Goal: Information Seeking & Learning: Learn about a topic

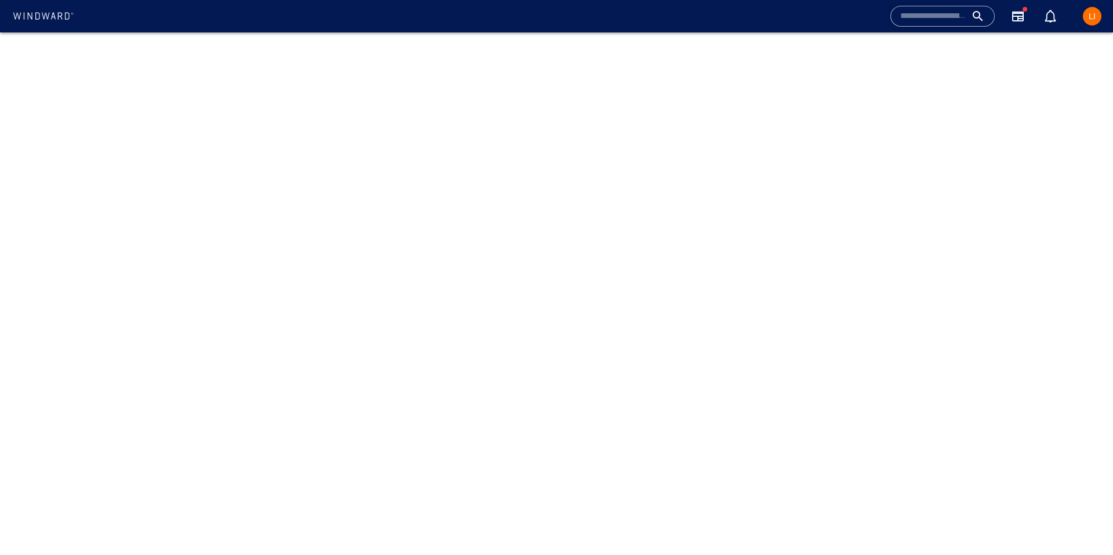
click at [963, 19] on input "text" at bounding box center [933, 16] width 66 height 17
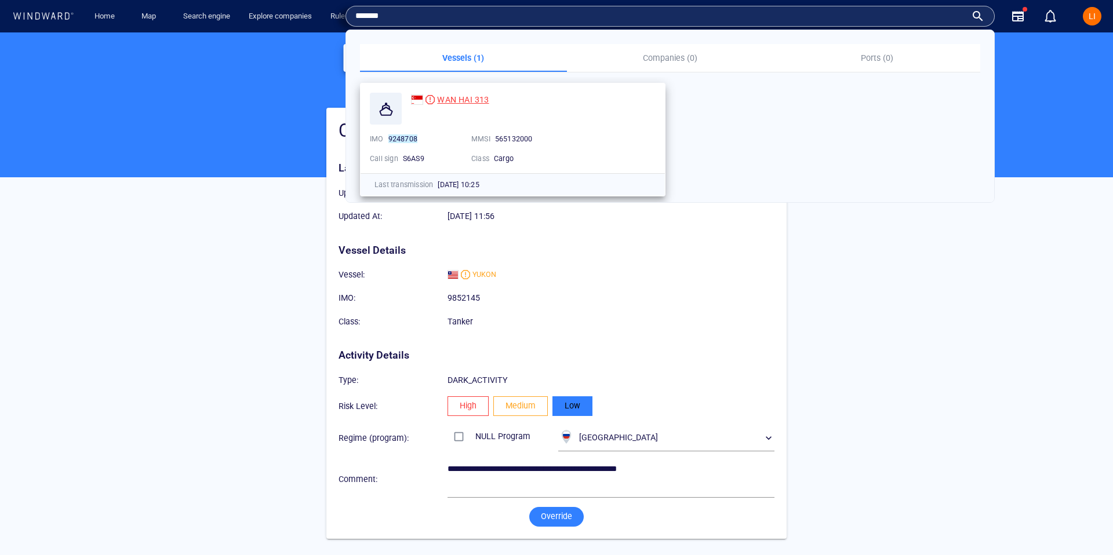
type input "*******"
click at [430, 99] on div at bounding box center [429, 99] width 9 height 9
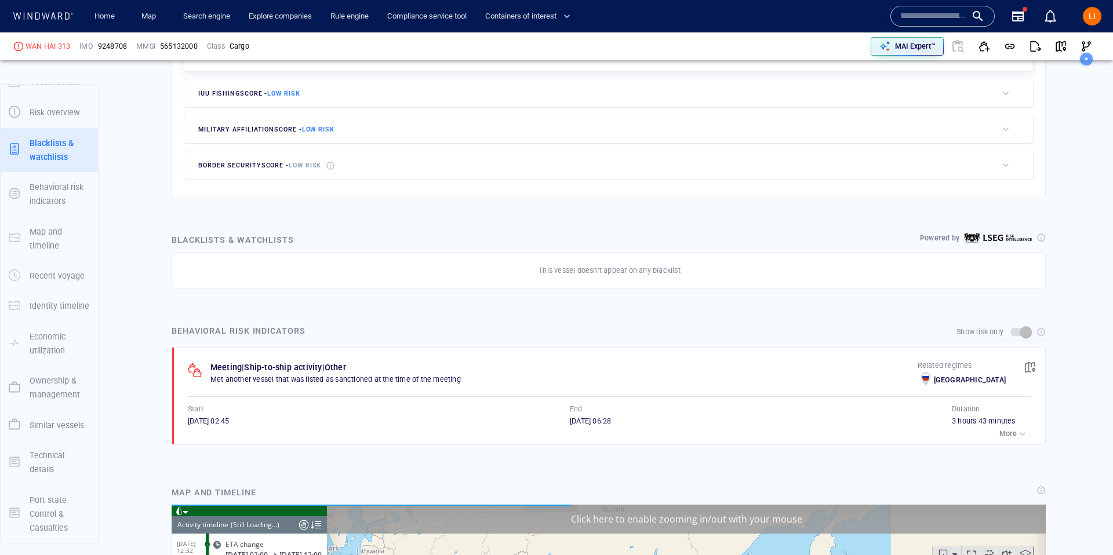
scroll to position [9632, 0]
click at [1008, 433] on p "More" at bounding box center [1007, 434] width 17 height 10
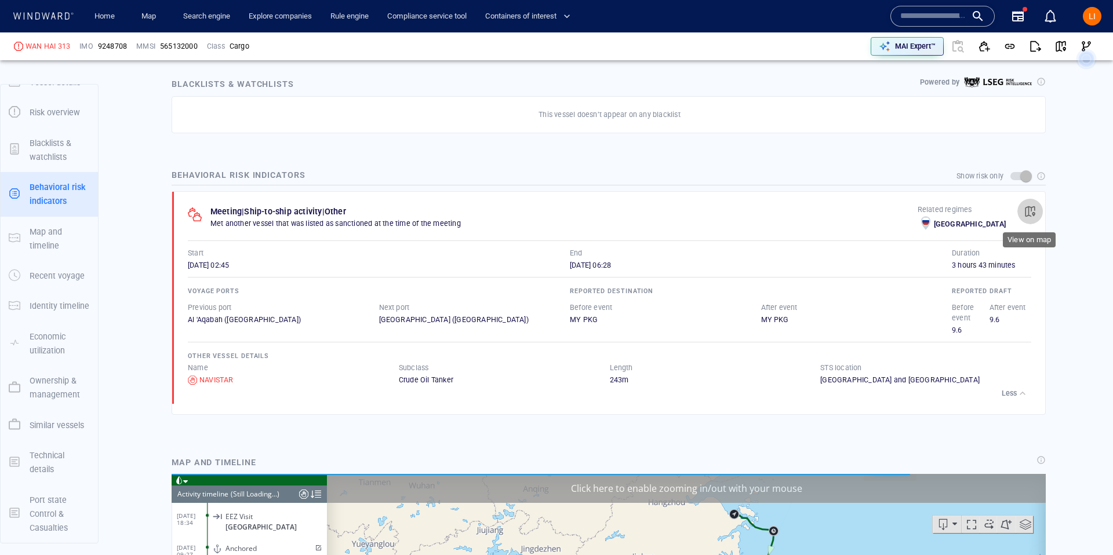
click at [1029, 213] on span "button" at bounding box center [1030, 212] width 12 height 12
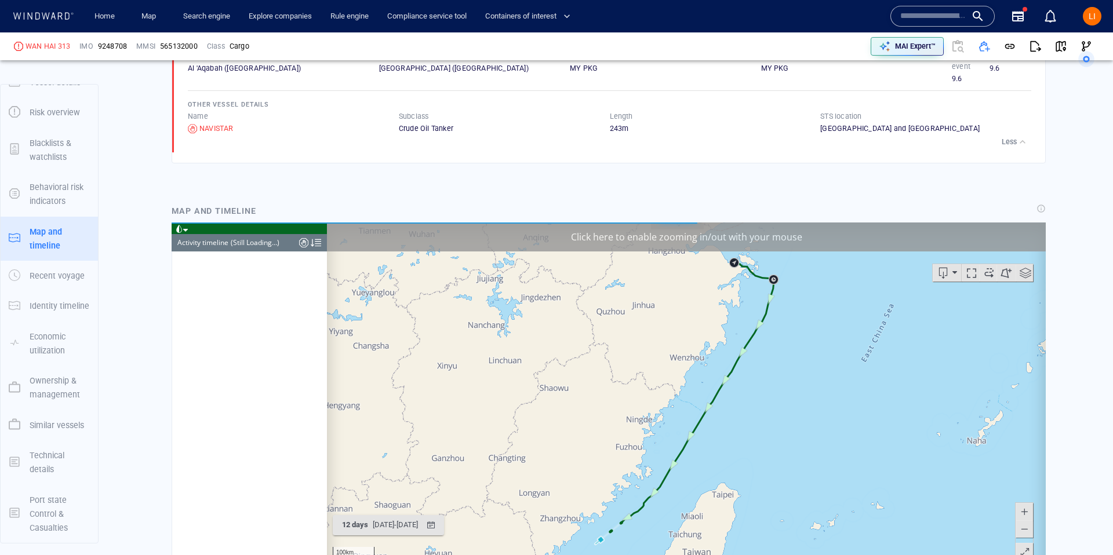
scroll to position [5993, 0]
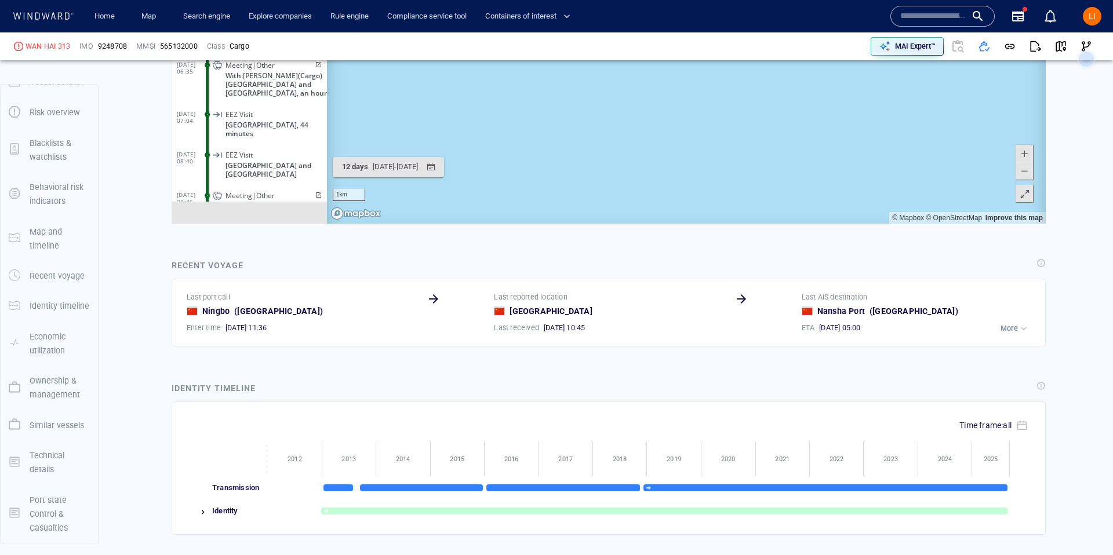
scroll to position [1281, 0]
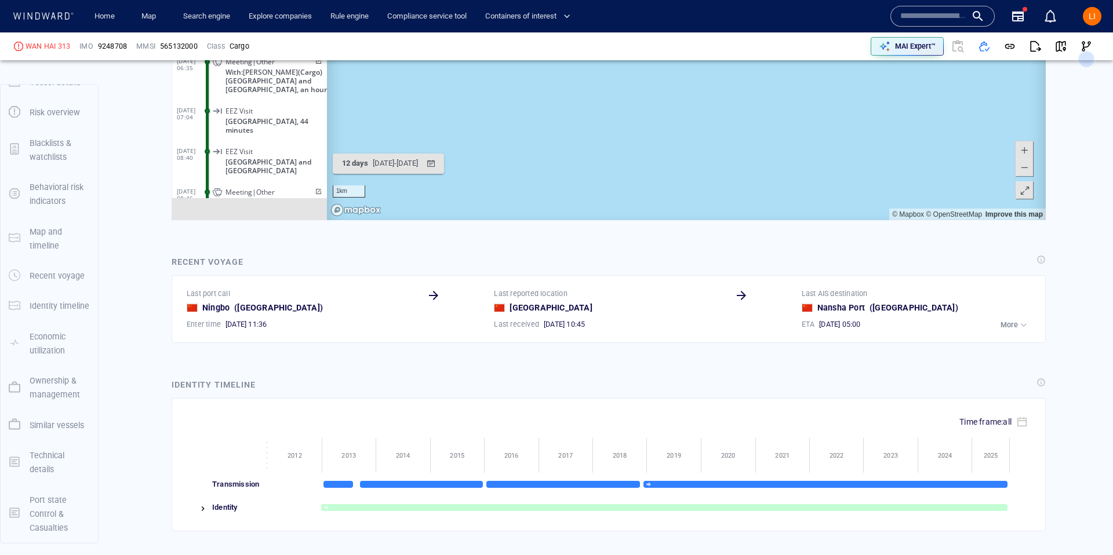
click at [1018, 172] on span at bounding box center [1024, 167] width 12 height 17
click at [1019, 171] on span at bounding box center [1024, 167] width 12 height 17
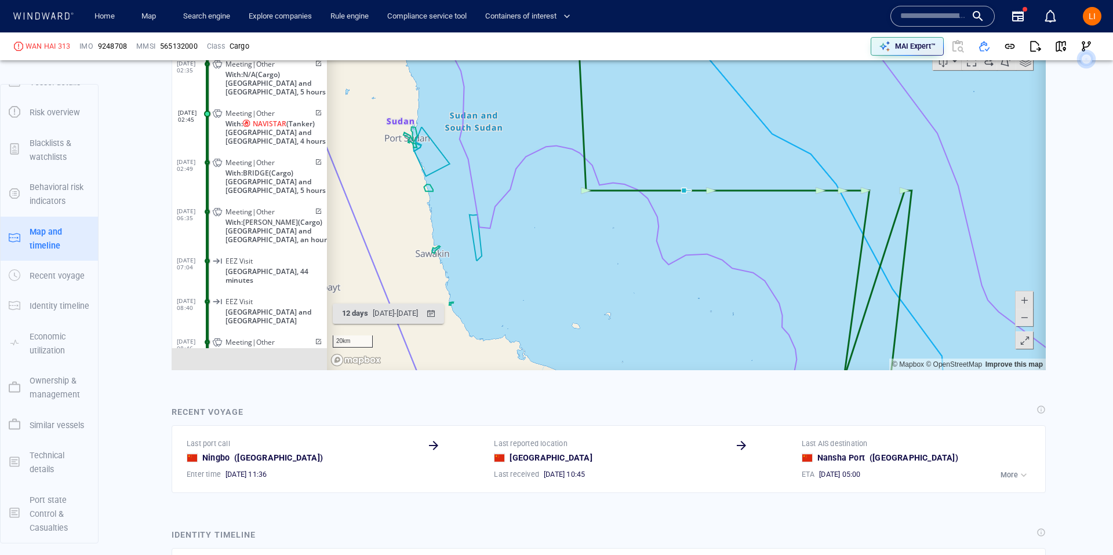
scroll to position [1104, 0]
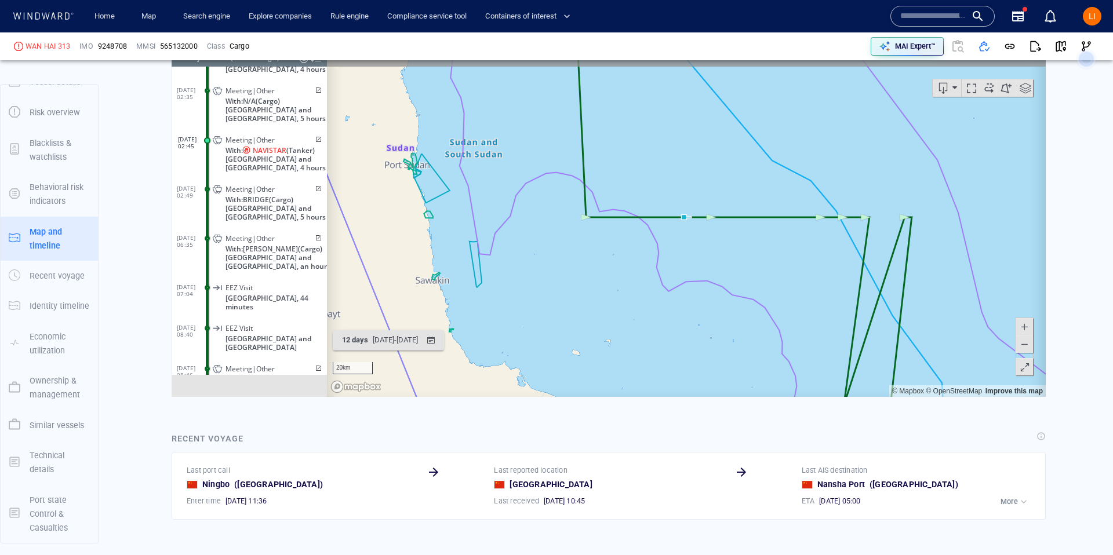
click at [1019, 344] on span at bounding box center [1024, 343] width 12 height 17
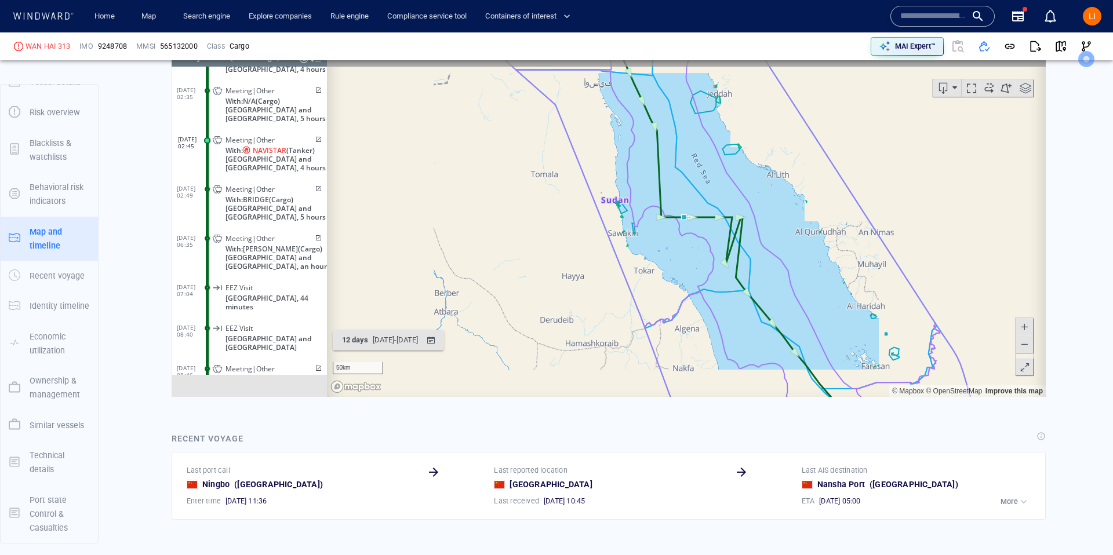
click at [1019, 344] on span at bounding box center [1024, 343] width 12 height 17
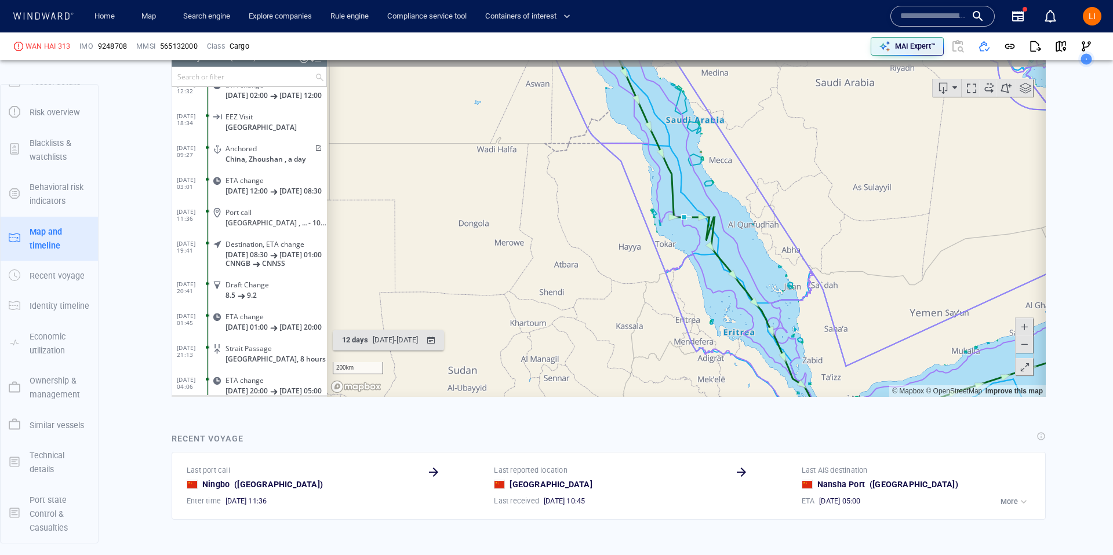
scroll to position [458547, 0]
click at [1059, 49] on span "button" at bounding box center [1061, 47] width 12 height 12
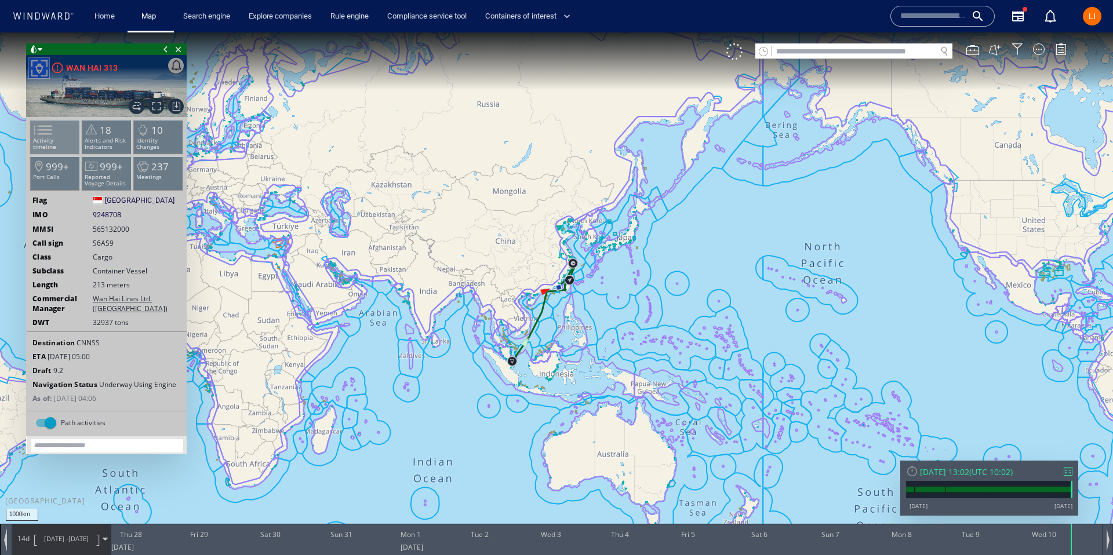
click at [59, 140] on p "Activity timeline" at bounding box center [55, 143] width 49 height 13
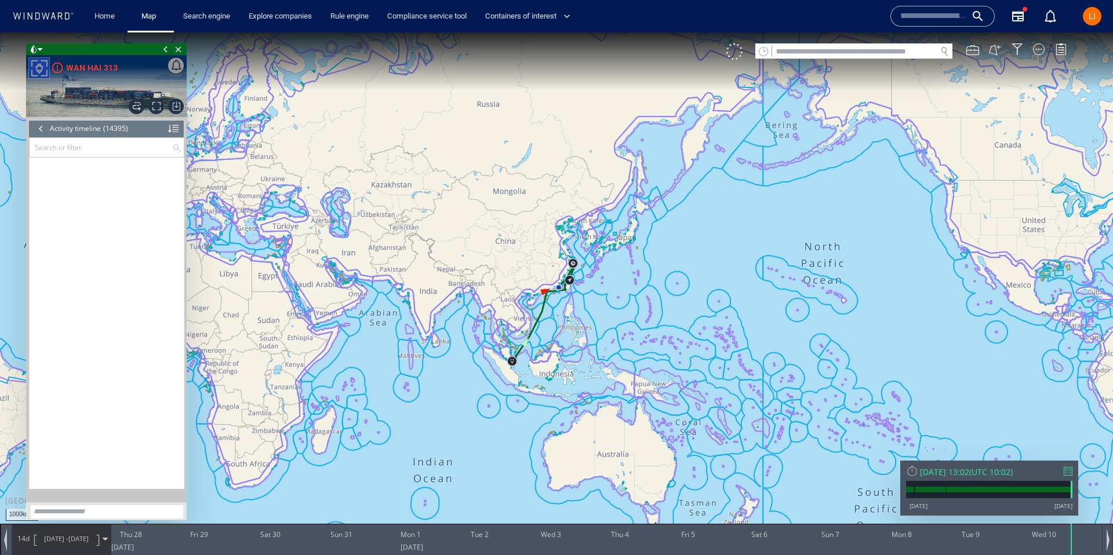
scroll to position [458542, 0]
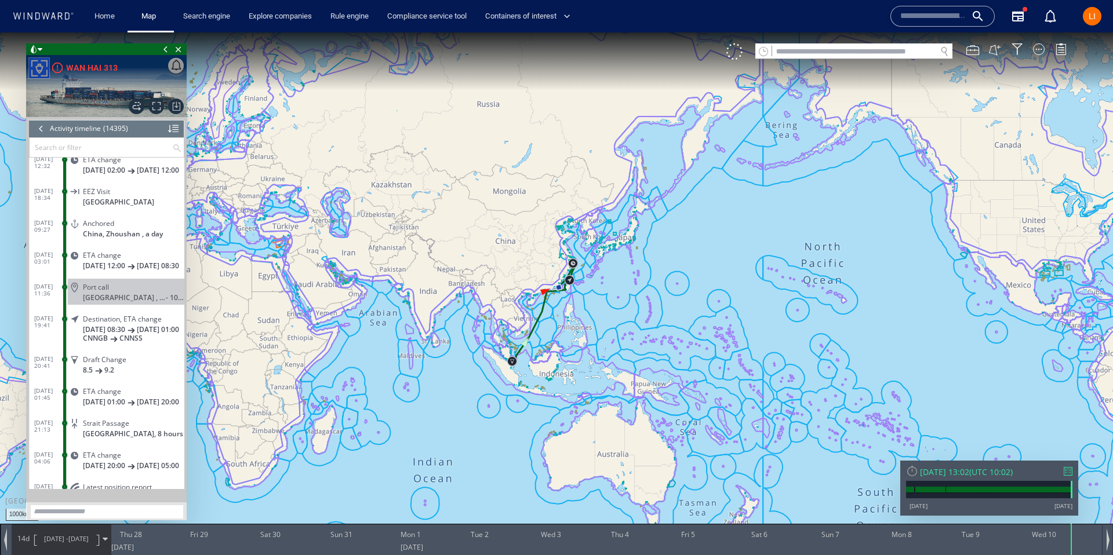
click at [969, 472] on div "[DATE] 13:02" at bounding box center [944, 472] width 49 height 11
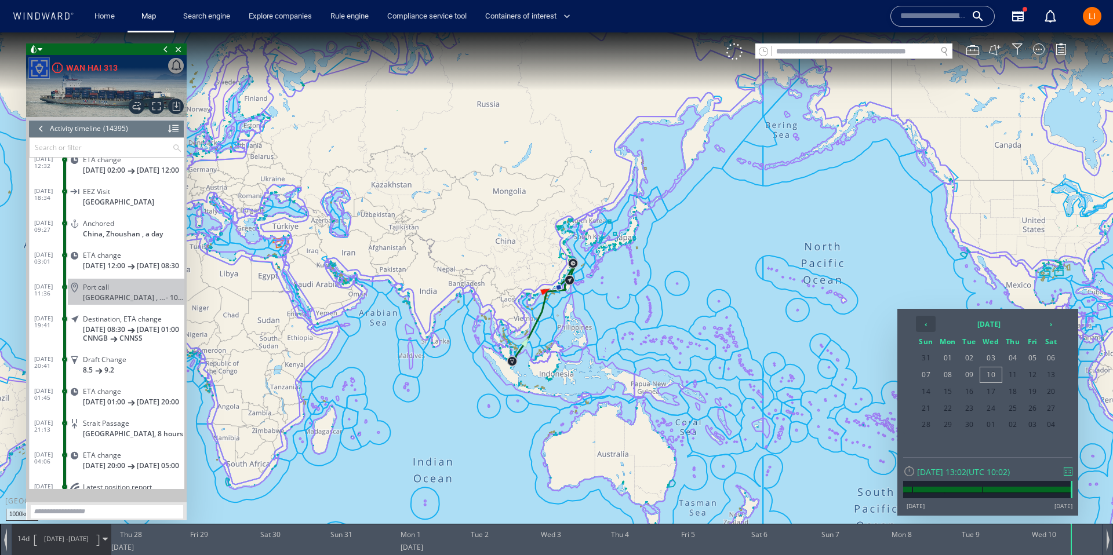
click at [931, 322] on th "‹" at bounding box center [926, 324] width 20 height 16
click at [1032, 374] on span "08" at bounding box center [1032, 374] width 17 height 15
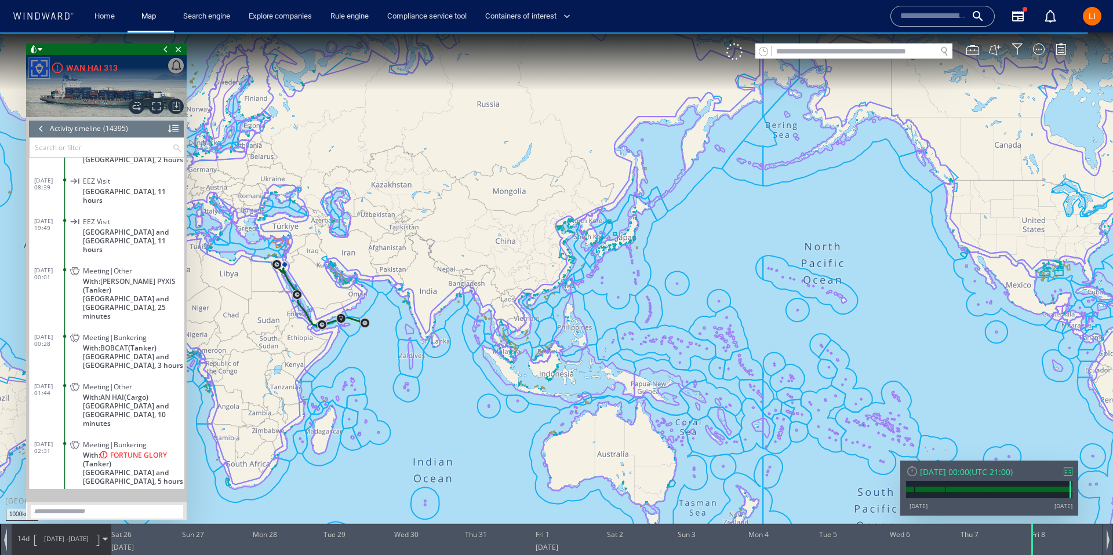
scroll to position [454724, 0]
click at [39, 285] on dl "[DATE] 00:01 Meeting|Other With: [PERSON_NAME] PYXIS (Tanker) [GEOGRAPHIC_DATA]…" at bounding box center [109, 295] width 150 height 67
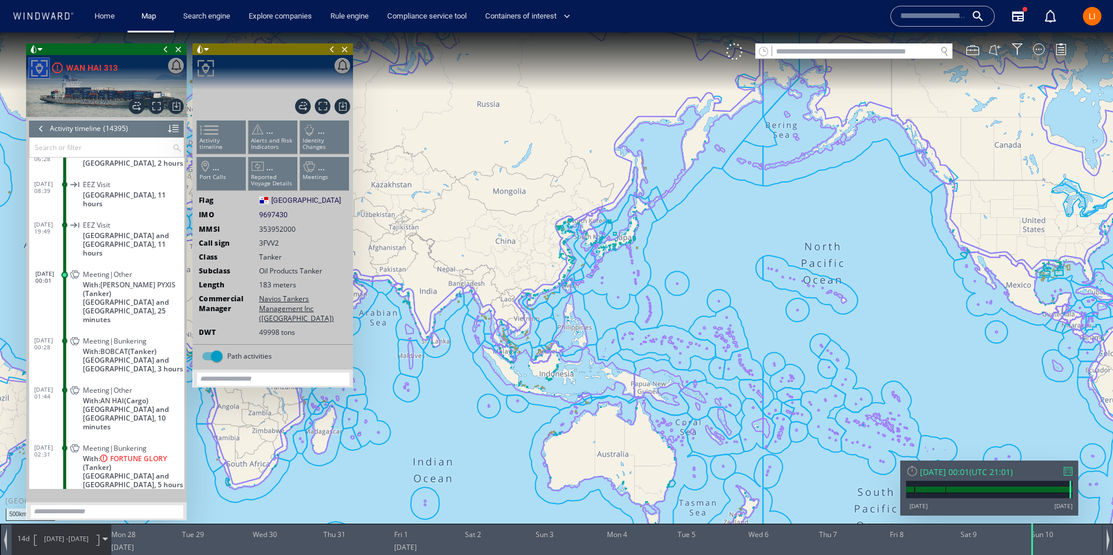
scroll to position [454793, 0]
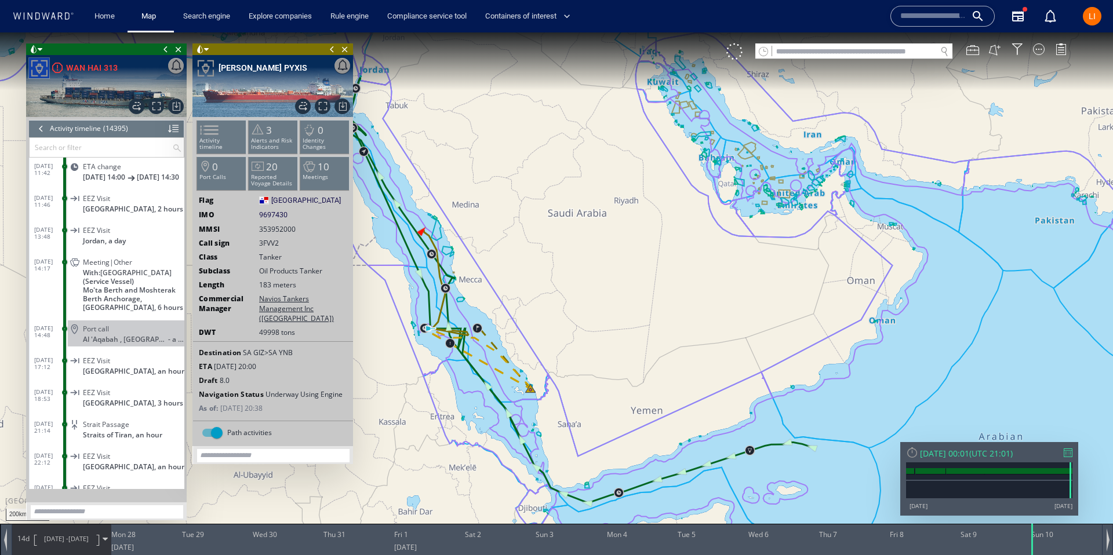
scroll to position [454262, 0]
click at [49, 292] on dl "[DATE] 14:17 Meeting|Other With: AMMAN (Service Vessel) Mo'ta Berth and Moshter…" at bounding box center [109, 284] width 150 height 67
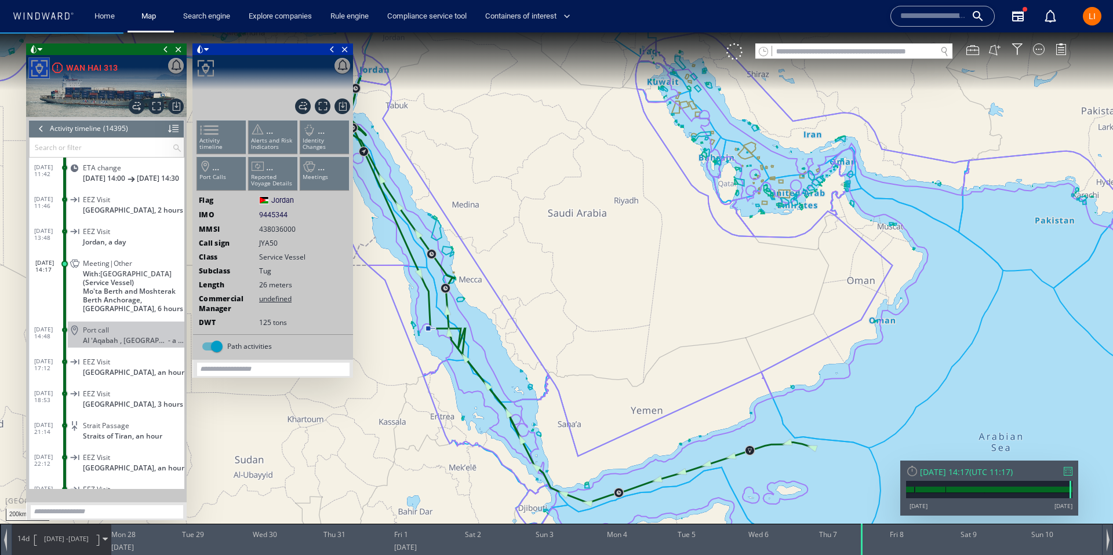
scroll to position [454347, 0]
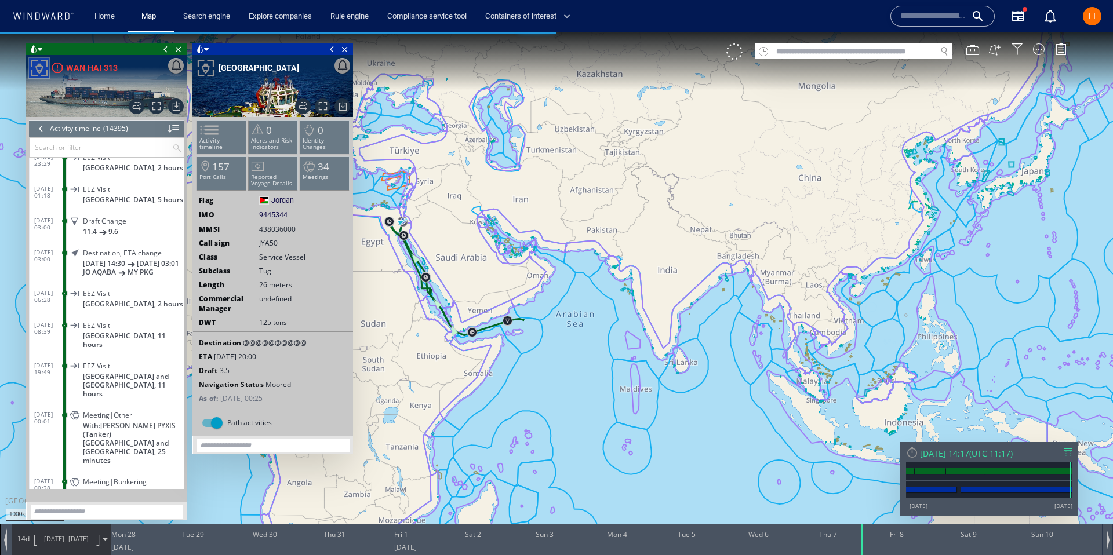
scroll to position [454585, 0]
click at [51, 416] on dt "[DATE] 00:01" at bounding box center [49, 413] width 30 height 27
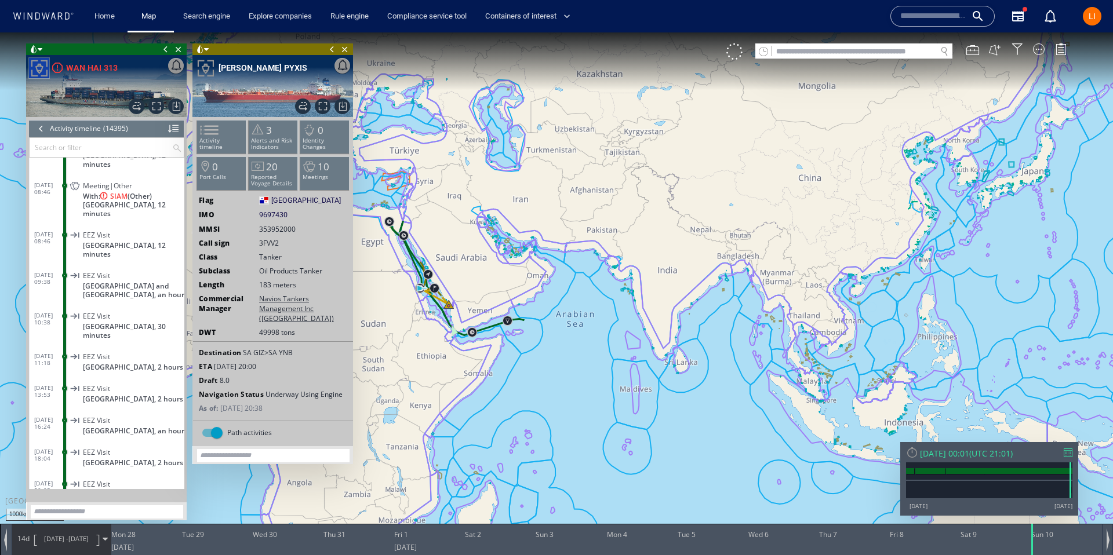
scroll to position [455252, 0]
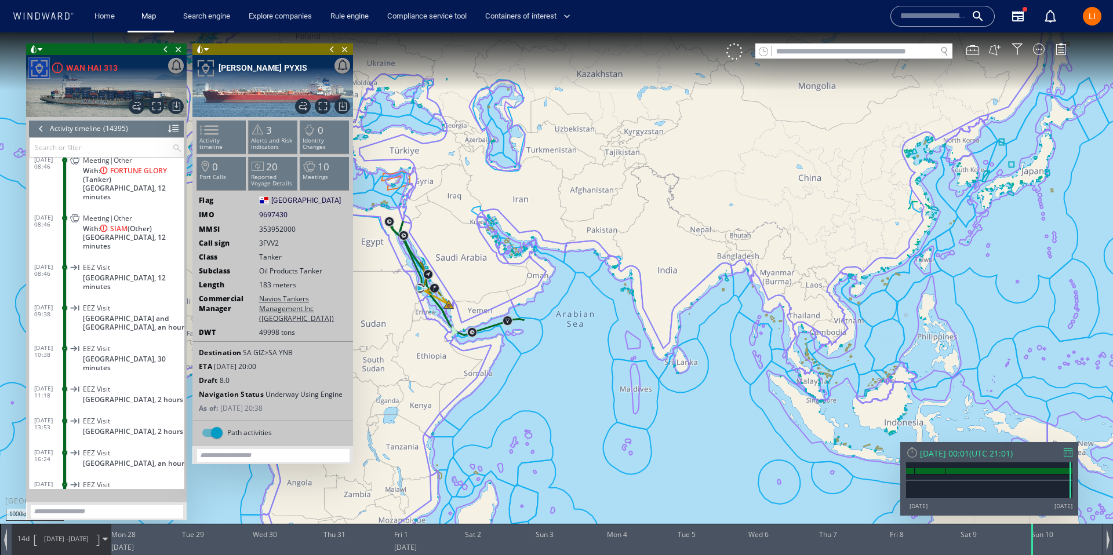
click at [43, 214] on span "[DATE] 08:46" at bounding box center [49, 221] width 31 height 14
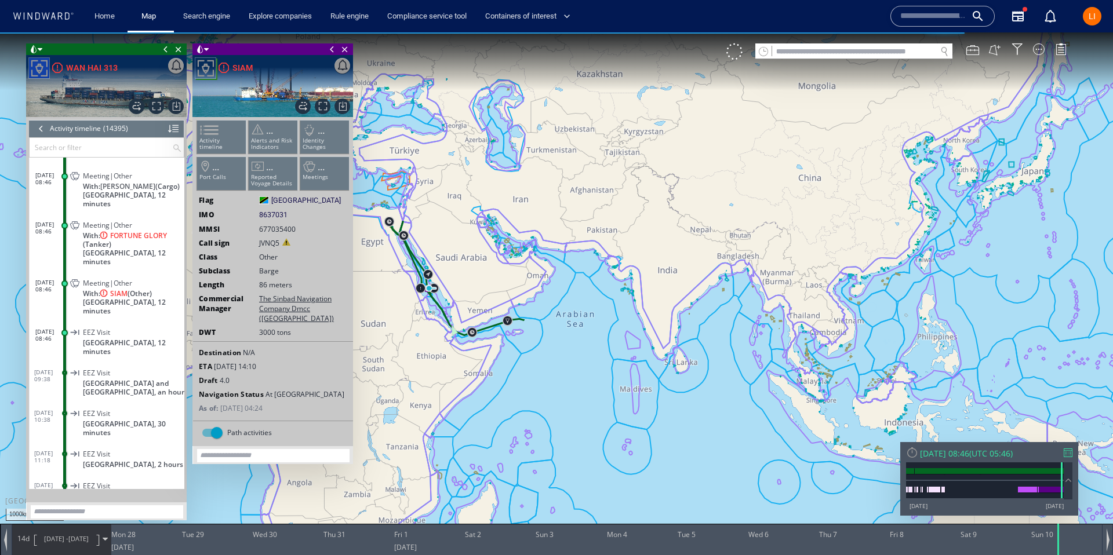
click at [75, 275] on div "Meeting|Other With: SIAM (Other) [GEOGRAPHIC_DATA], 12 minutes" at bounding box center [126, 296] width 116 height 43
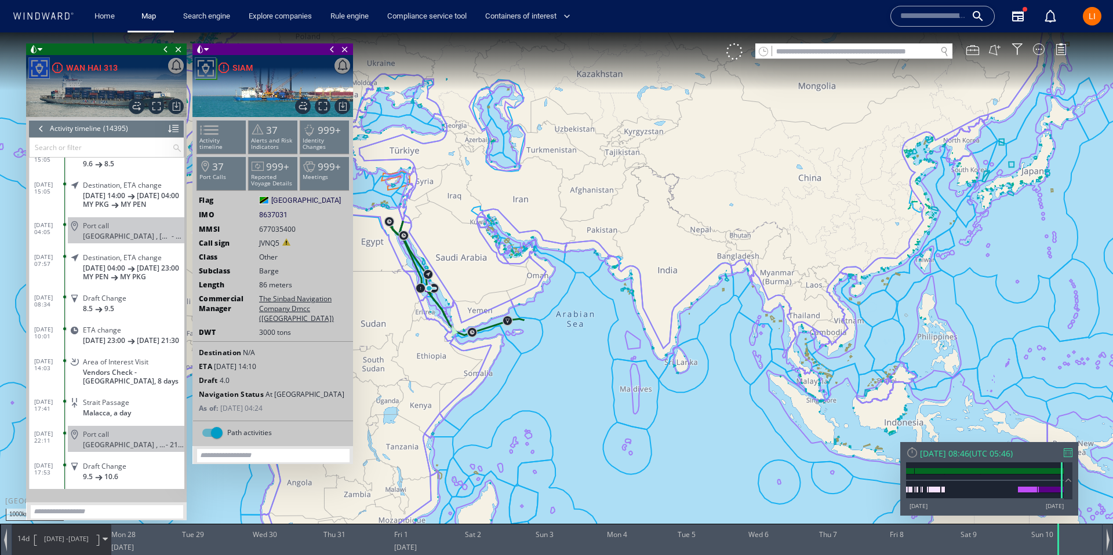
scroll to position [456417, 0]
